Goal: Download file/media

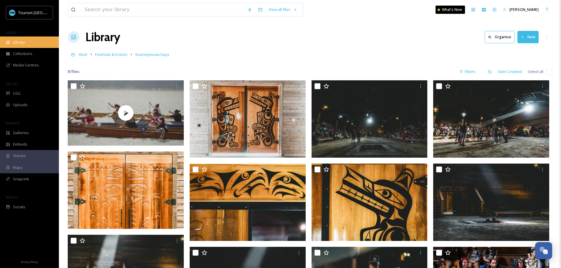
click at [31, 42] on div "Library" at bounding box center [29, 42] width 59 height 11
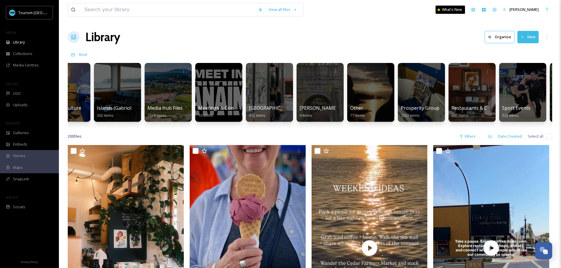
scroll to position [0, 734]
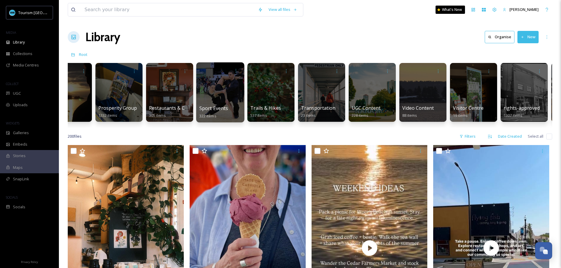
click at [218, 99] on div at bounding box center [220, 92] width 48 height 60
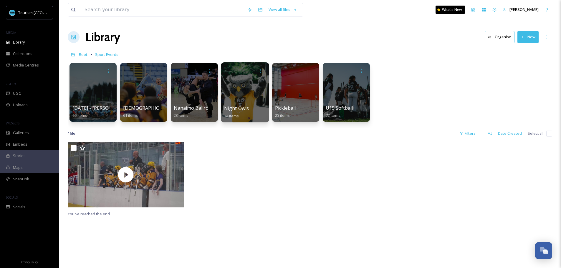
click at [232, 83] on div at bounding box center [245, 92] width 48 height 60
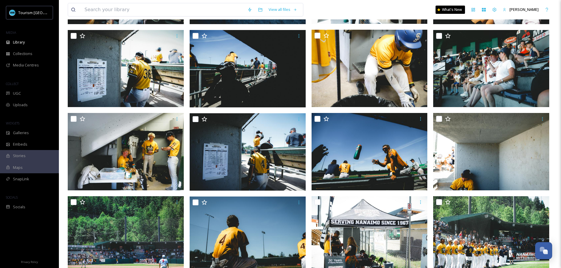
scroll to position [869, 0]
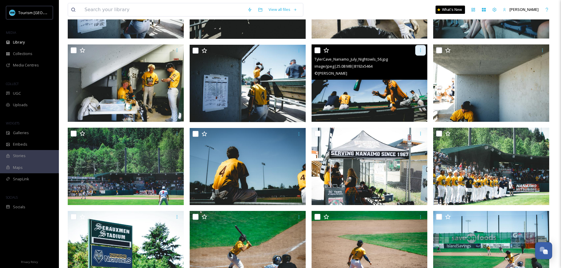
click at [423, 50] on icon at bounding box center [420, 50] width 5 height 5
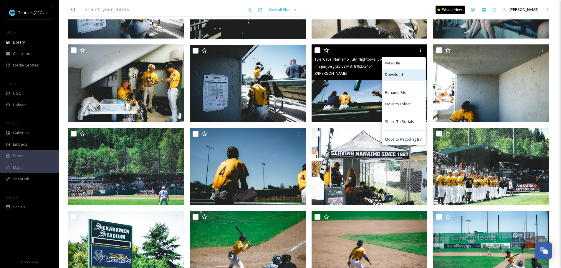
click at [387, 73] on span "Download" at bounding box center [394, 75] width 18 height 6
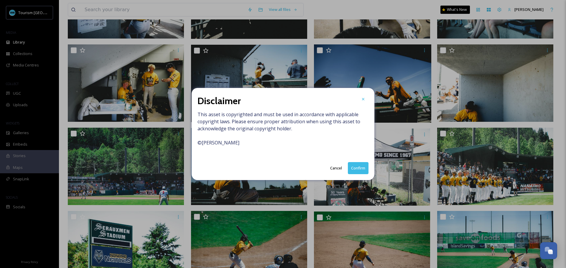
click at [362, 169] on button "Confirm" at bounding box center [358, 168] width 21 height 12
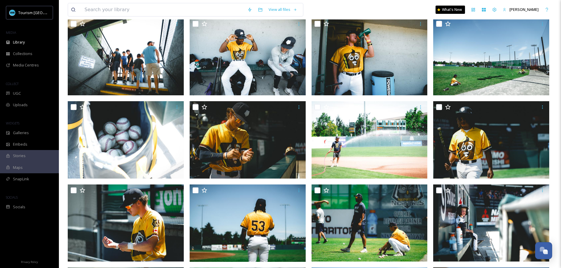
scroll to position [0, 0]
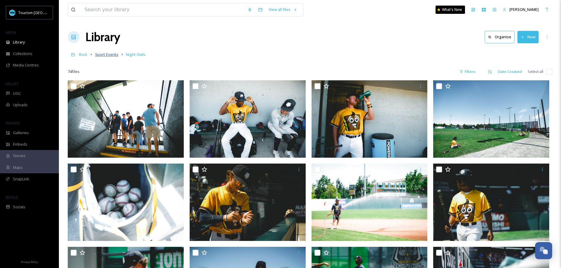
click at [110, 54] on span "Sport Events" at bounding box center [106, 54] width 23 height 5
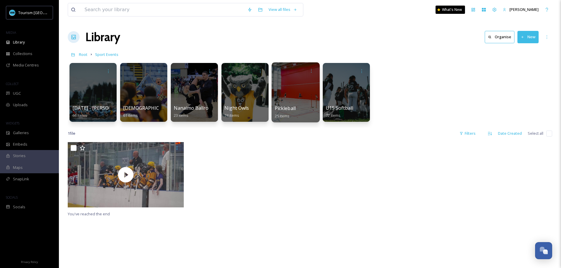
click at [303, 95] on div at bounding box center [296, 92] width 48 height 60
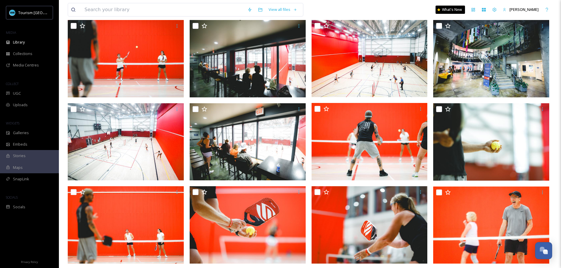
scroll to position [146, 0]
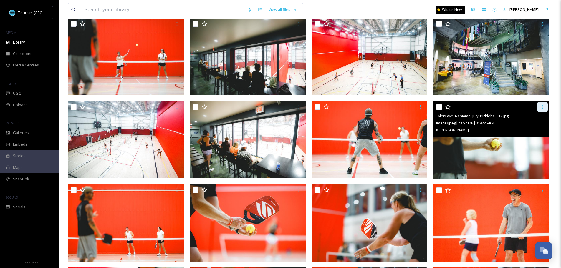
click at [546, 107] on div at bounding box center [542, 107] width 11 height 11
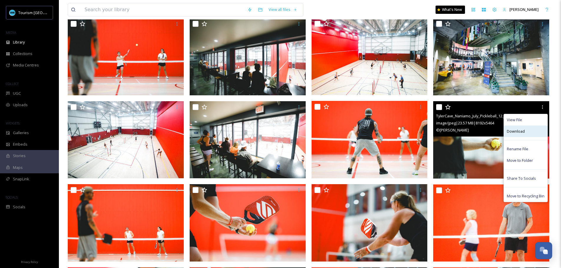
click at [536, 135] on div "Download" at bounding box center [526, 131] width 44 height 11
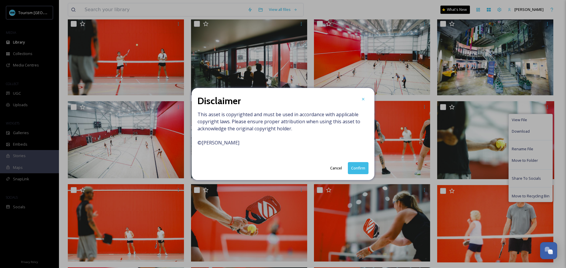
drag, startPoint x: 353, startPoint y: 176, endPoint x: 356, endPoint y: 169, distance: 7.2
click at [355, 173] on div "Disclaimer This asset is copyrighted and must be used in accordance with applic…" at bounding box center [282, 134] width 183 height 92
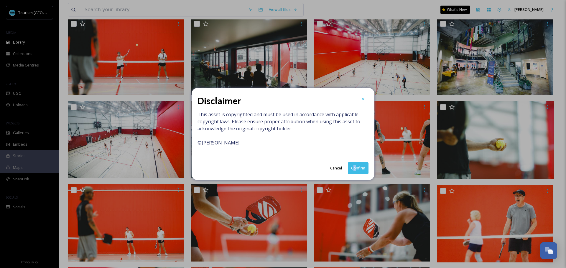
click at [356, 169] on button "Confirm" at bounding box center [358, 168] width 21 height 12
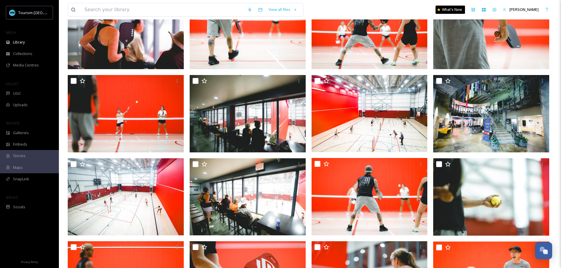
scroll to position [0, 0]
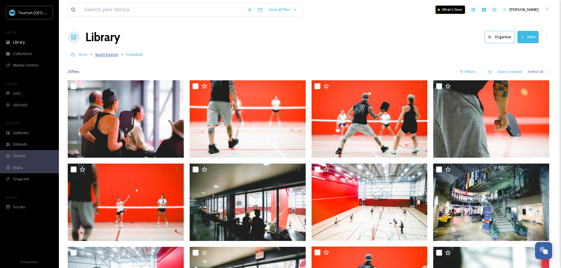
click at [113, 54] on span "Sport Events" at bounding box center [106, 54] width 23 height 5
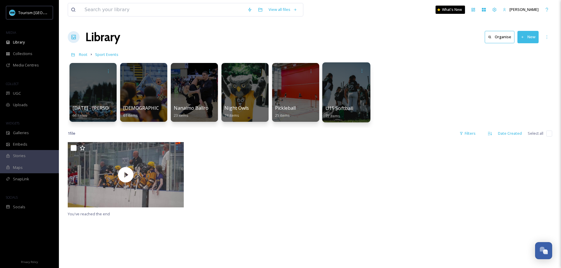
click at [351, 102] on div at bounding box center [346, 92] width 48 height 60
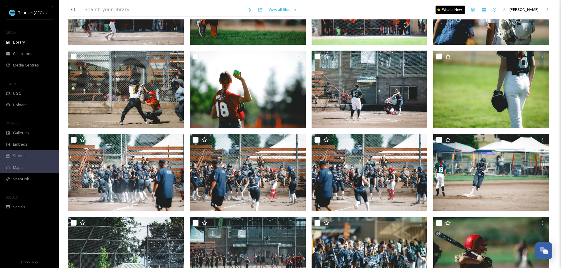
scroll to position [422, 0]
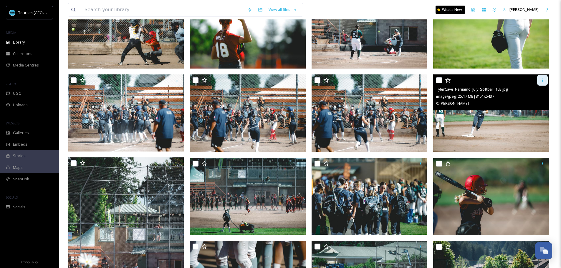
click at [543, 80] on icon at bounding box center [542, 80] width 5 height 5
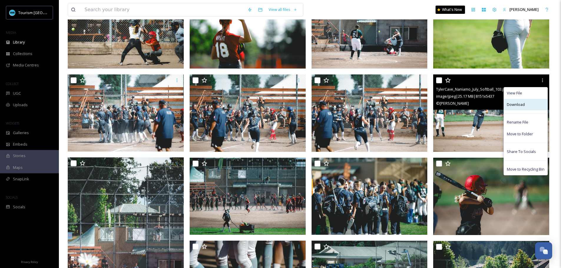
click at [527, 103] on div "Download" at bounding box center [526, 104] width 44 height 11
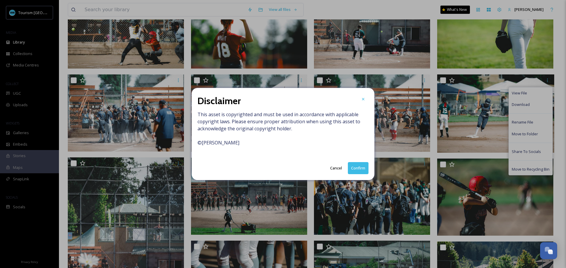
click at [352, 165] on button "Confirm" at bounding box center [358, 168] width 21 height 12
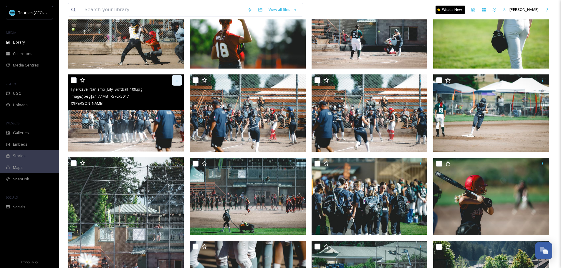
click at [178, 77] on div at bounding box center [177, 80] width 11 height 11
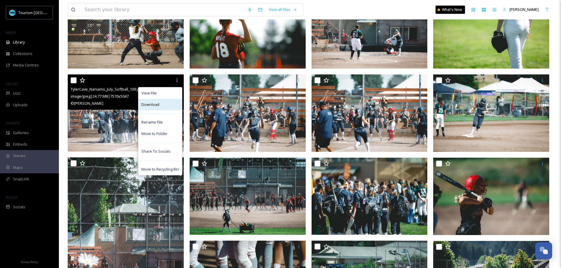
click at [166, 109] on div "Download" at bounding box center [160, 104] width 44 height 11
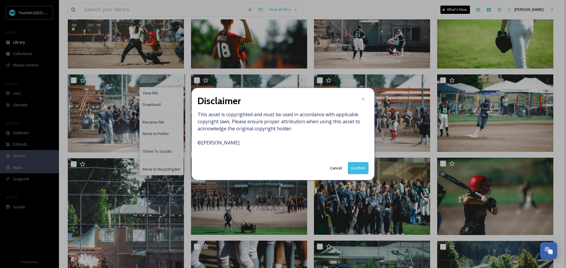
click at [343, 171] on button "Cancel" at bounding box center [336, 168] width 18 height 11
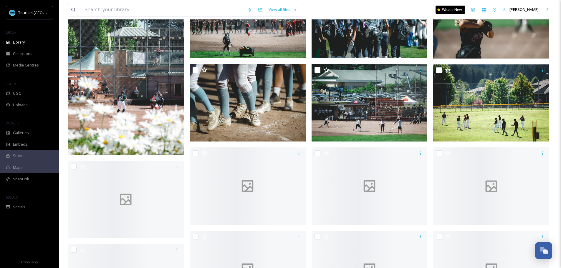
scroll to position [785, 0]
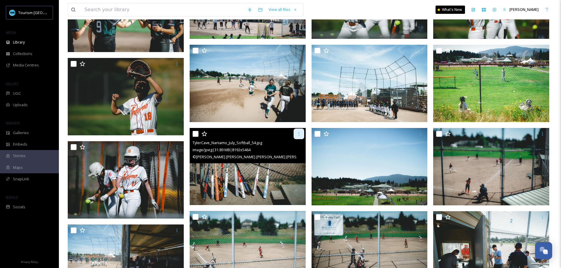
click at [303, 133] on div at bounding box center [299, 134] width 11 height 11
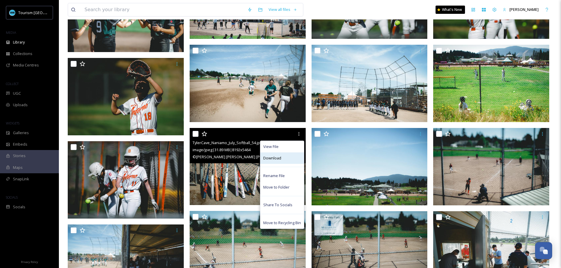
click at [287, 157] on div "Download" at bounding box center [282, 158] width 44 height 11
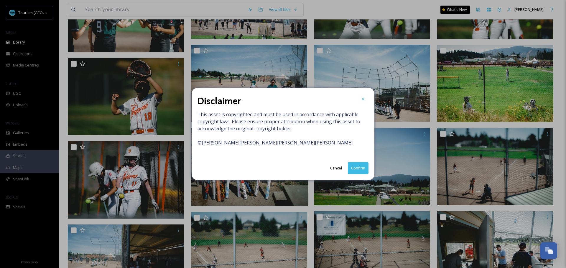
click at [362, 168] on button "Confirm" at bounding box center [358, 168] width 21 height 12
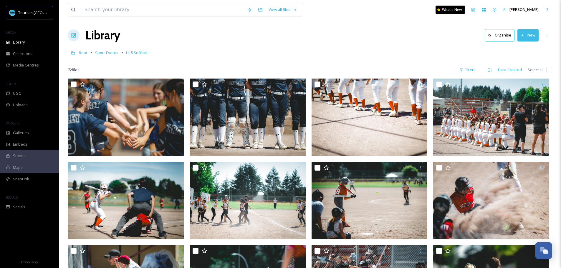
scroll to position [0, 0]
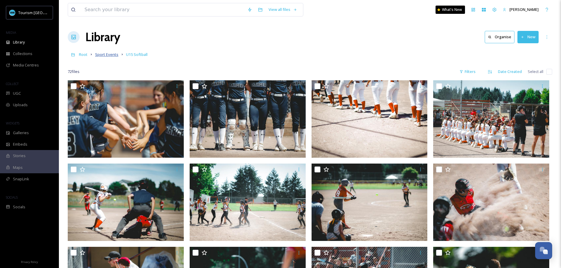
click at [110, 55] on span "Sport Events" at bounding box center [106, 54] width 23 height 5
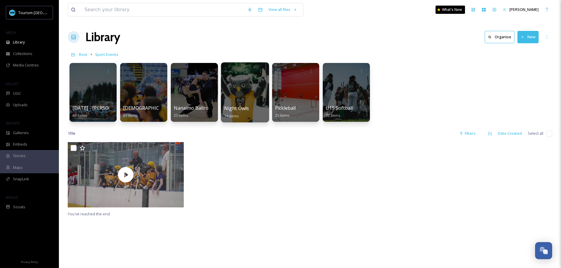
click at [242, 83] on div at bounding box center [245, 92] width 48 height 60
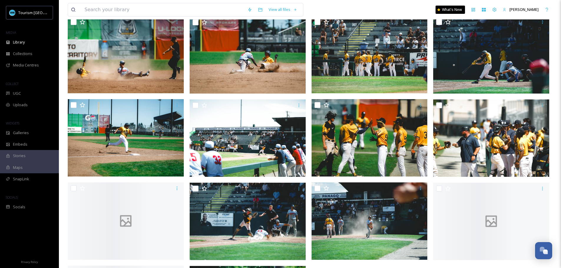
scroll to position [1399, 0]
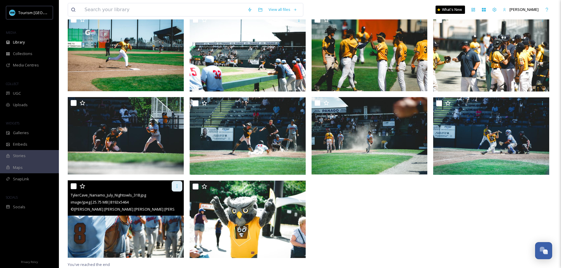
click at [176, 185] on icon at bounding box center [177, 186] width 5 height 5
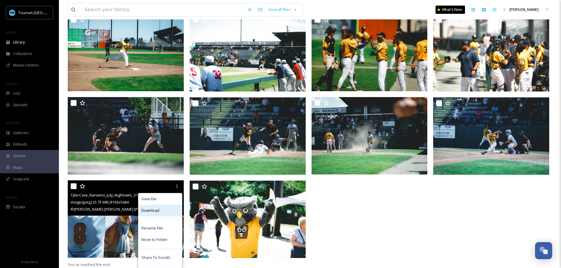
click at [152, 210] on span "Download" at bounding box center [150, 211] width 18 height 6
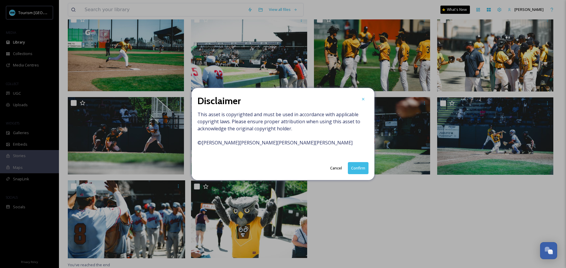
click at [363, 169] on button "Confirm" at bounding box center [358, 168] width 21 height 12
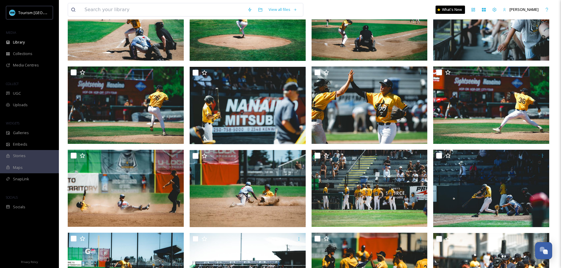
scroll to position [0, 0]
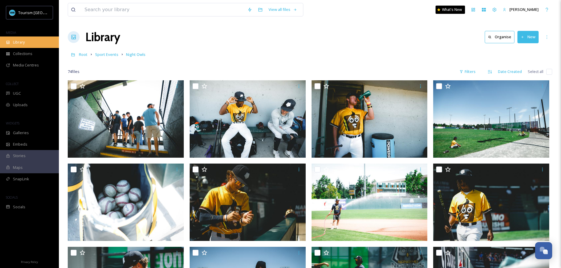
click at [39, 43] on div "Library" at bounding box center [29, 42] width 59 height 11
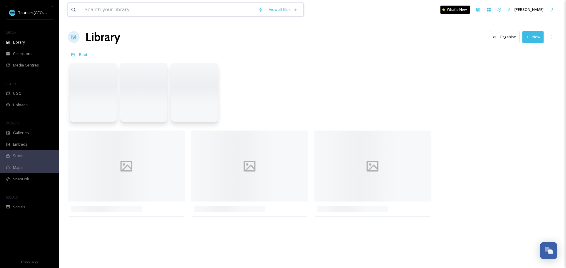
click at [144, 13] on input at bounding box center [168, 9] width 173 height 13
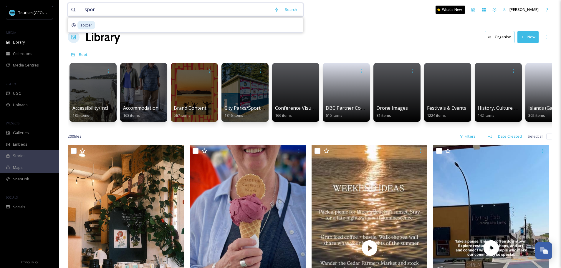
type input "sport"
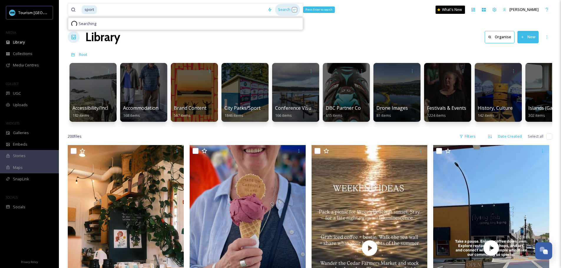
click at [289, 9] on div "Search Press Enter to search" at bounding box center [287, 9] width 25 height 11
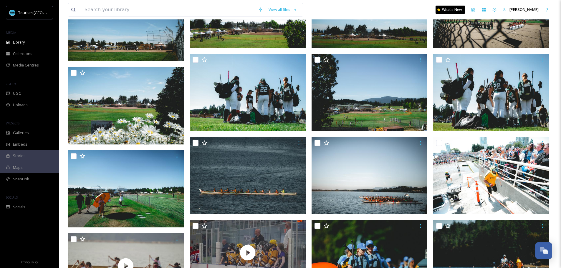
scroll to position [1508, 0]
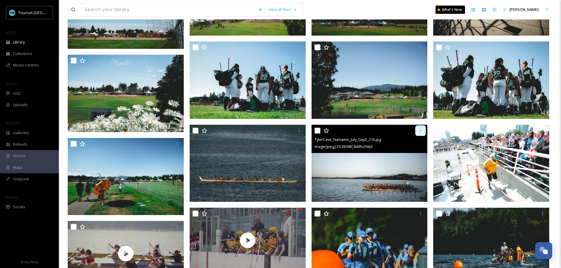
click at [420, 133] on icon at bounding box center [420, 130] width 5 height 5
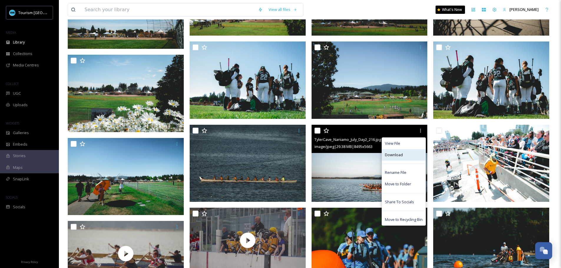
click at [412, 156] on div "Download" at bounding box center [404, 154] width 44 height 11
